Goal: Navigation & Orientation: Find specific page/section

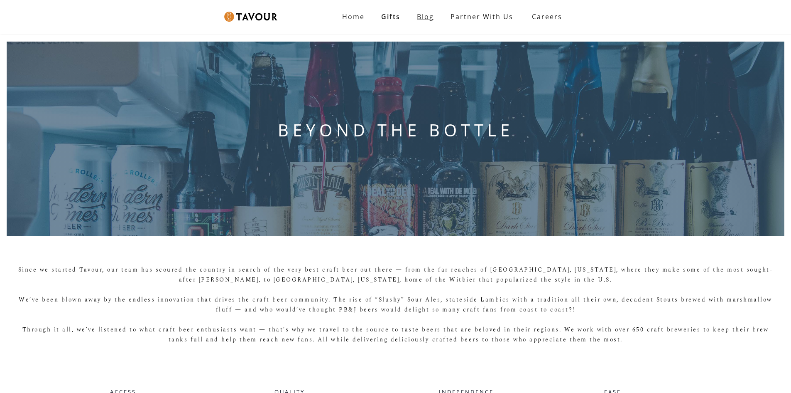
click at [430, 16] on link "Blog" at bounding box center [426, 16] width 34 height 17
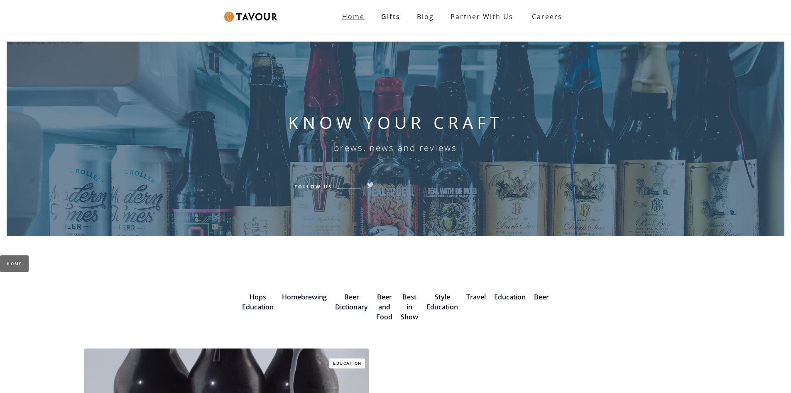
click at [353, 17] on strong "Home" at bounding box center [353, 16] width 22 height 9
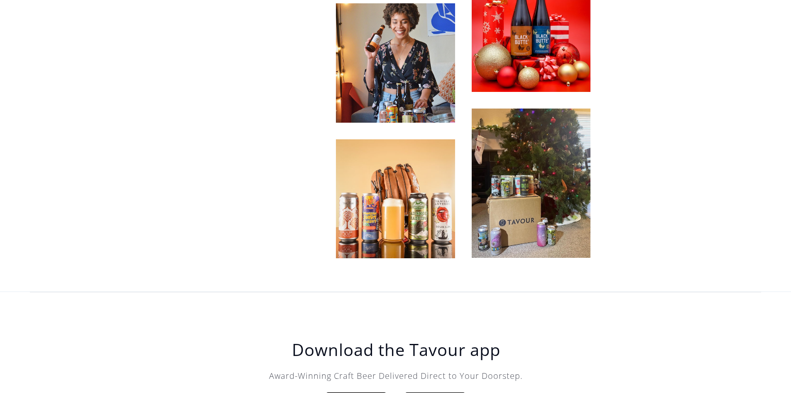
scroll to position [2616, 0]
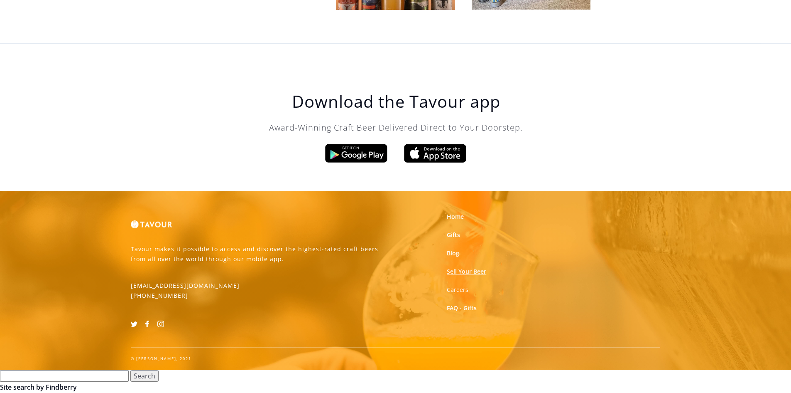
click at [454, 271] on link "Sell Your Beer" at bounding box center [466, 271] width 39 height 8
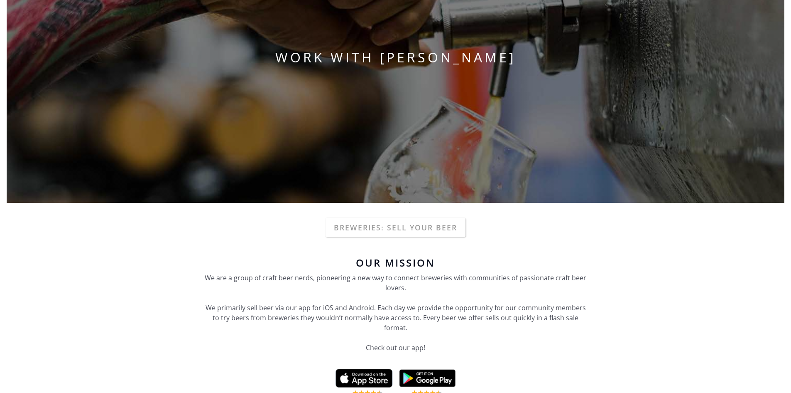
scroll to position [291, 0]
